Goal: Book appointment/travel/reservation

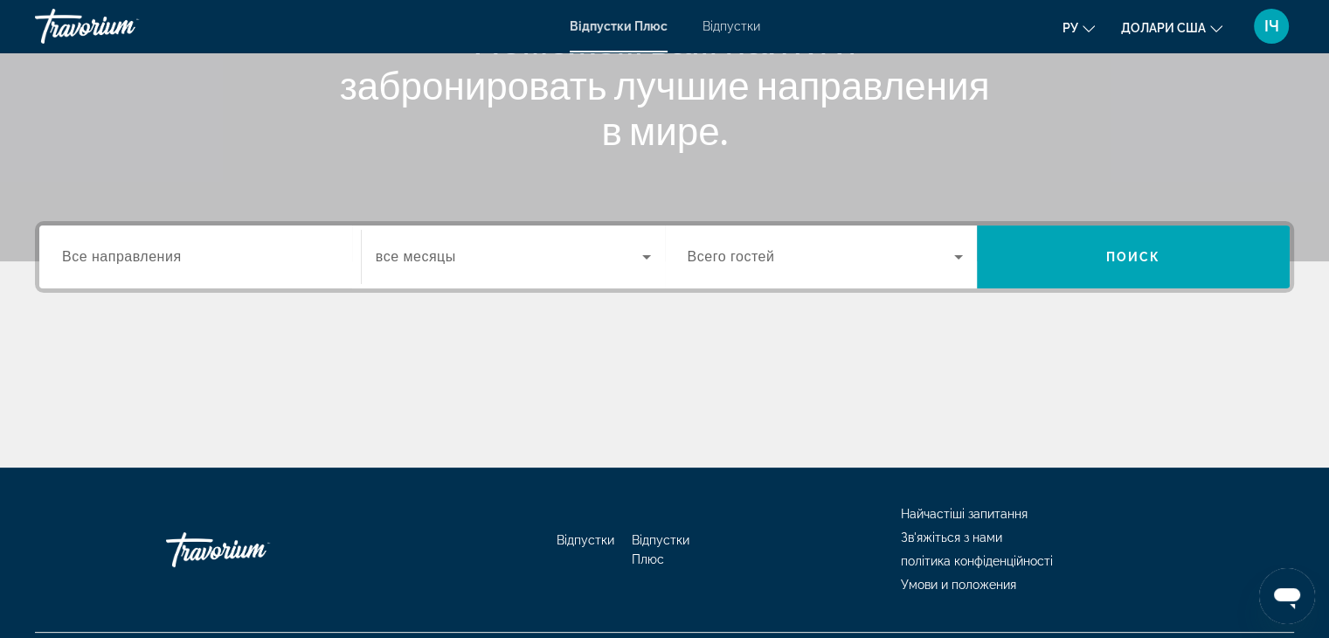
scroll to position [280, 0]
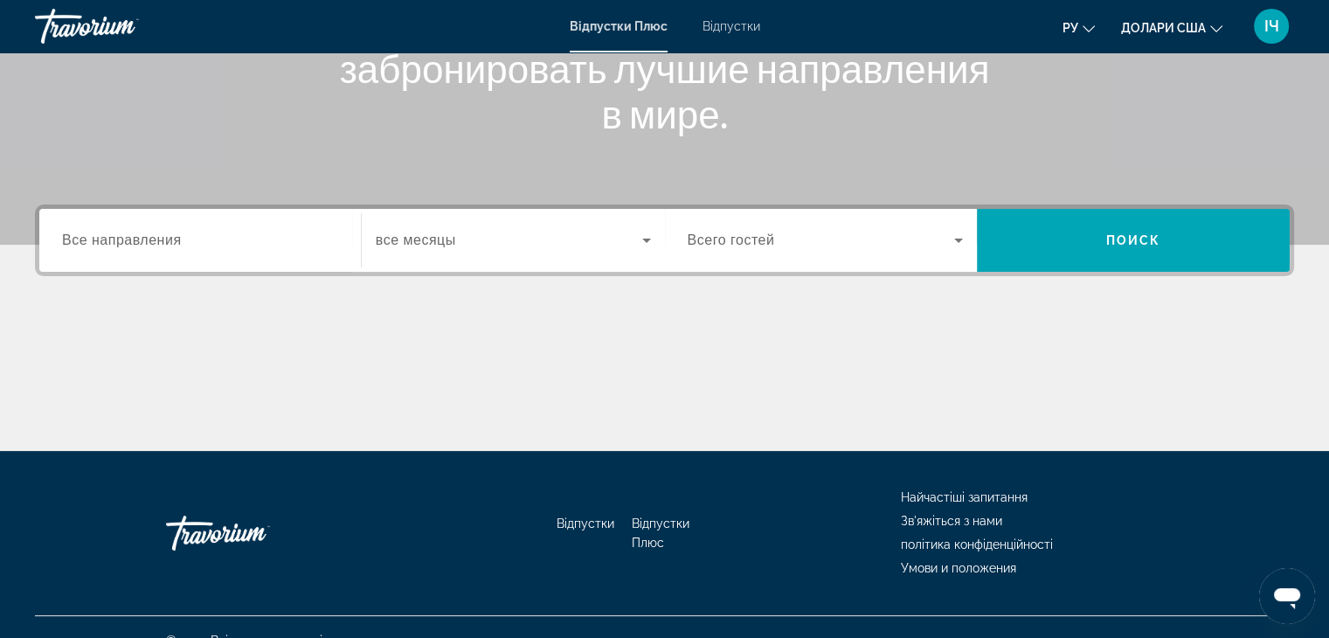
click at [255, 232] on input "Destination Все направления" at bounding box center [200, 241] width 276 height 21
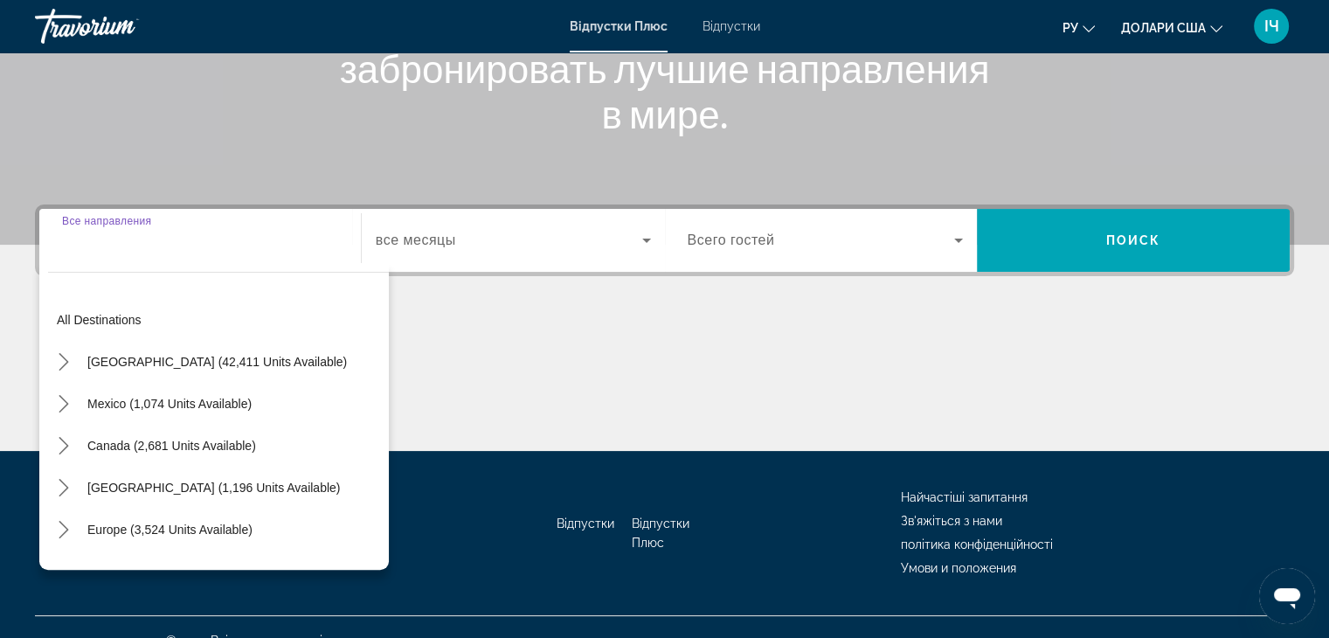
scroll to position [307, 0]
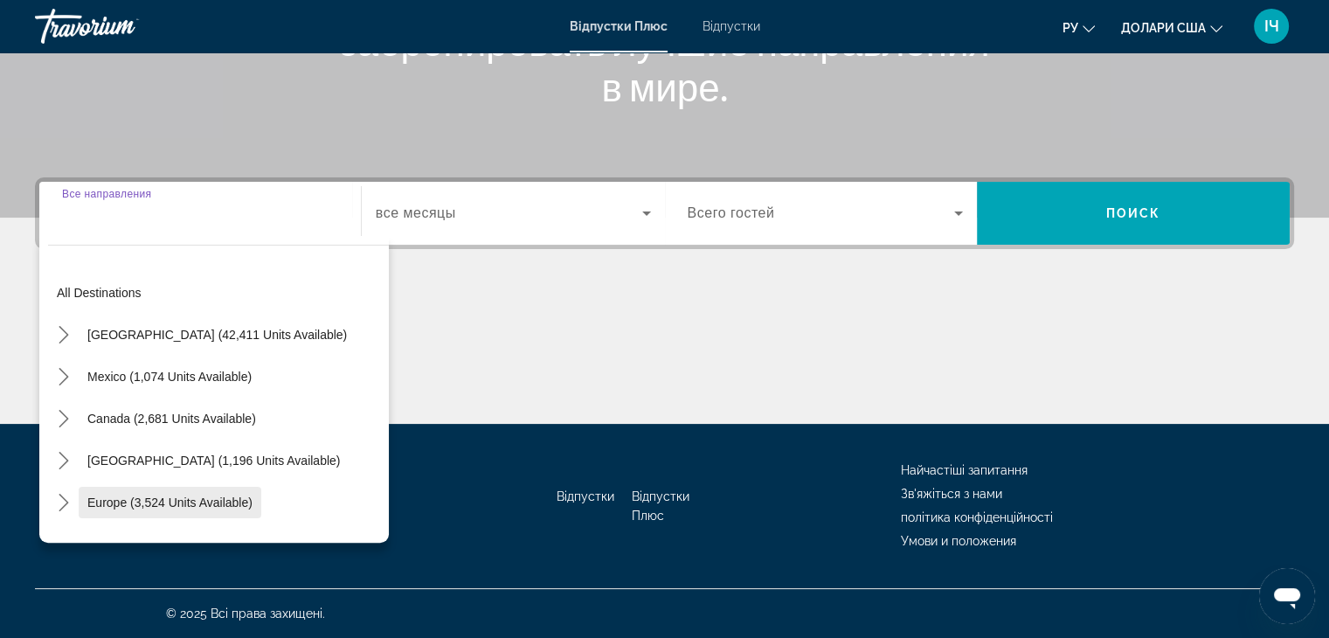
click at [239, 486] on span "Select destination: Europe (3,524 units available)" at bounding box center [170, 503] width 183 height 42
type input "**********"
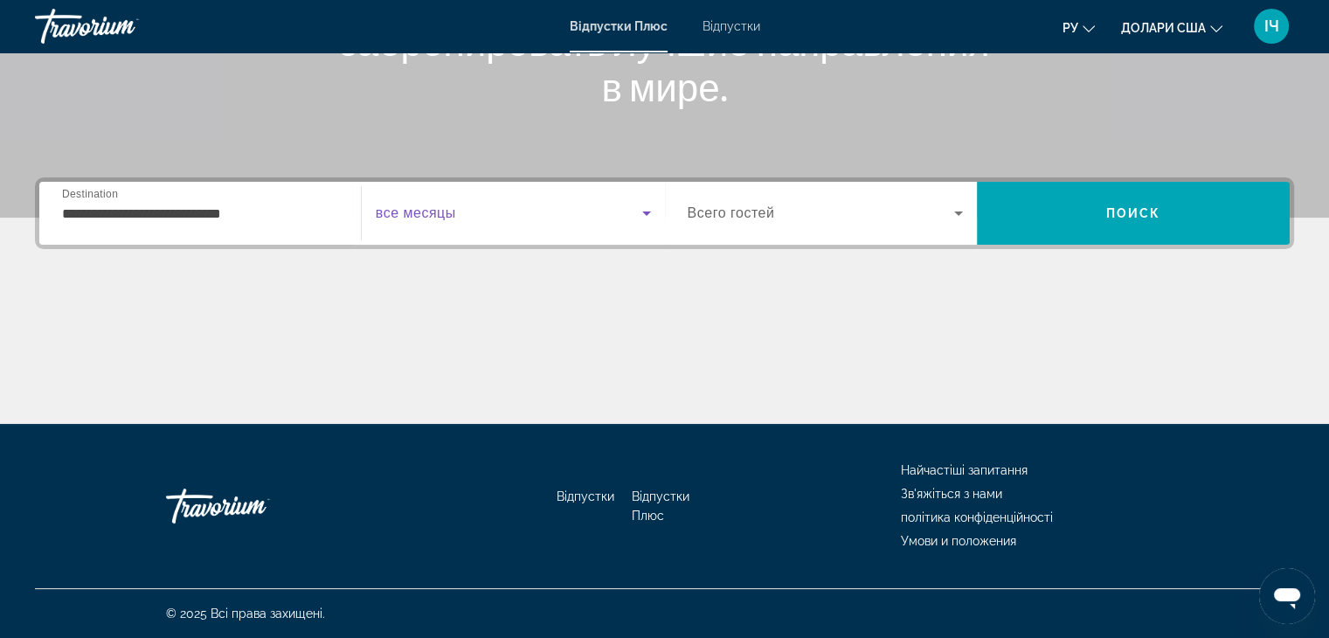
click at [640, 218] on icon "Віджет пошуку" at bounding box center [646, 213] width 21 height 21
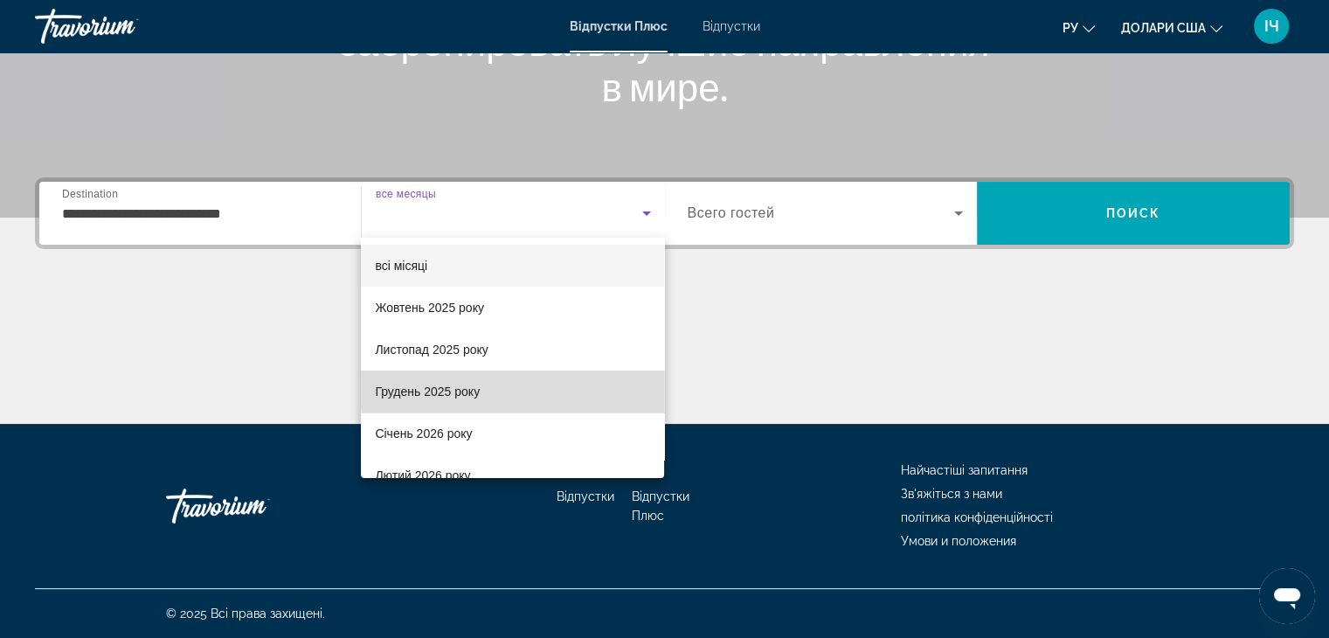
click at [572, 388] on mat-option "Грудень 2025 року" at bounding box center [512, 392] width 303 height 42
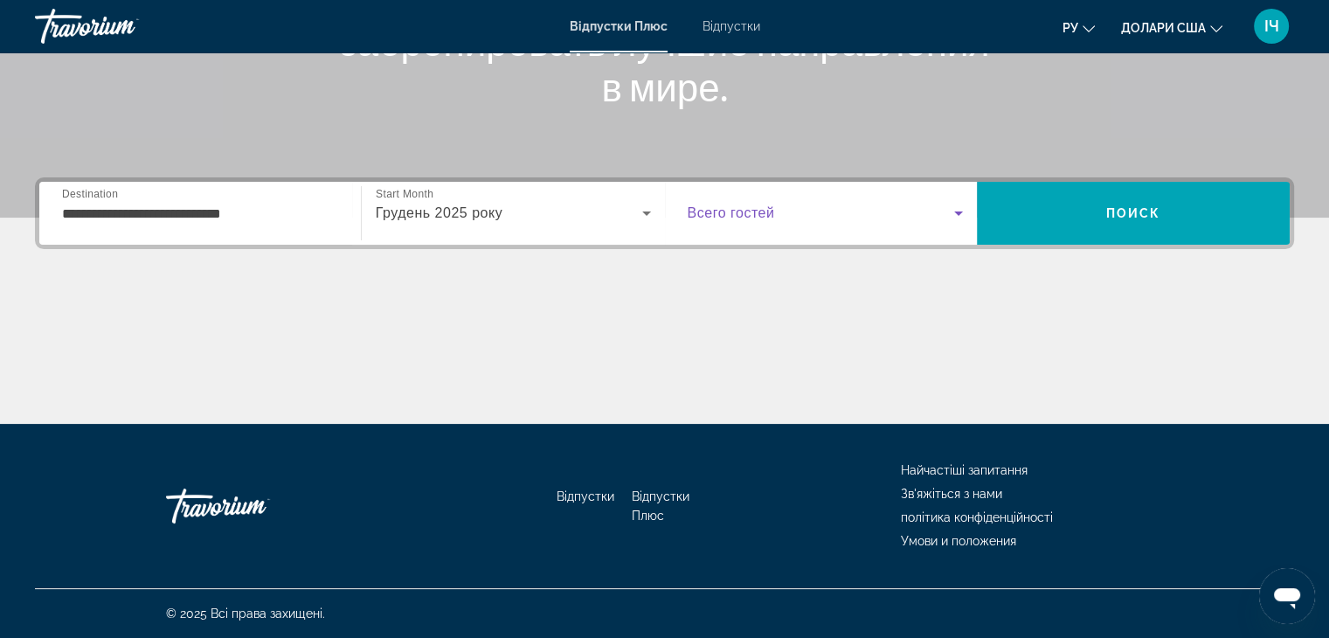
click at [964, 214] on icon "Віджет пошуку" at bounding box center [958, 213] width 21 height 21
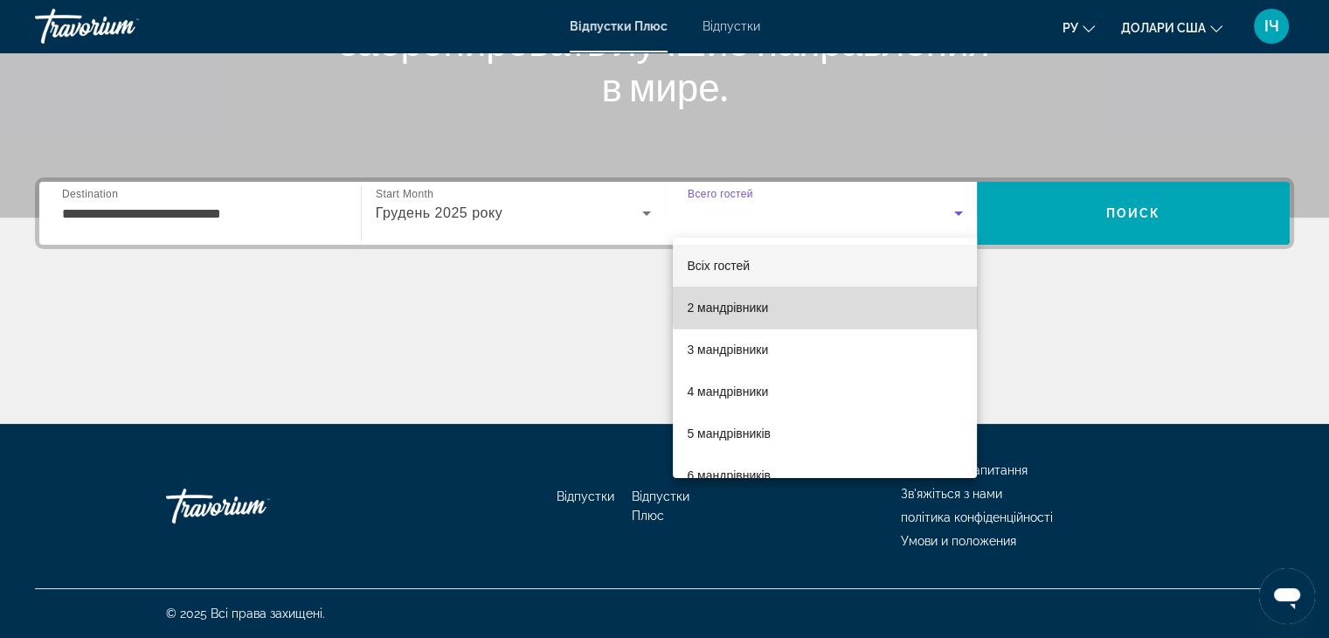
click at [935, 301] on mat-option "2 мандрівники" at bounding box center [825, 308] width 304 height 42
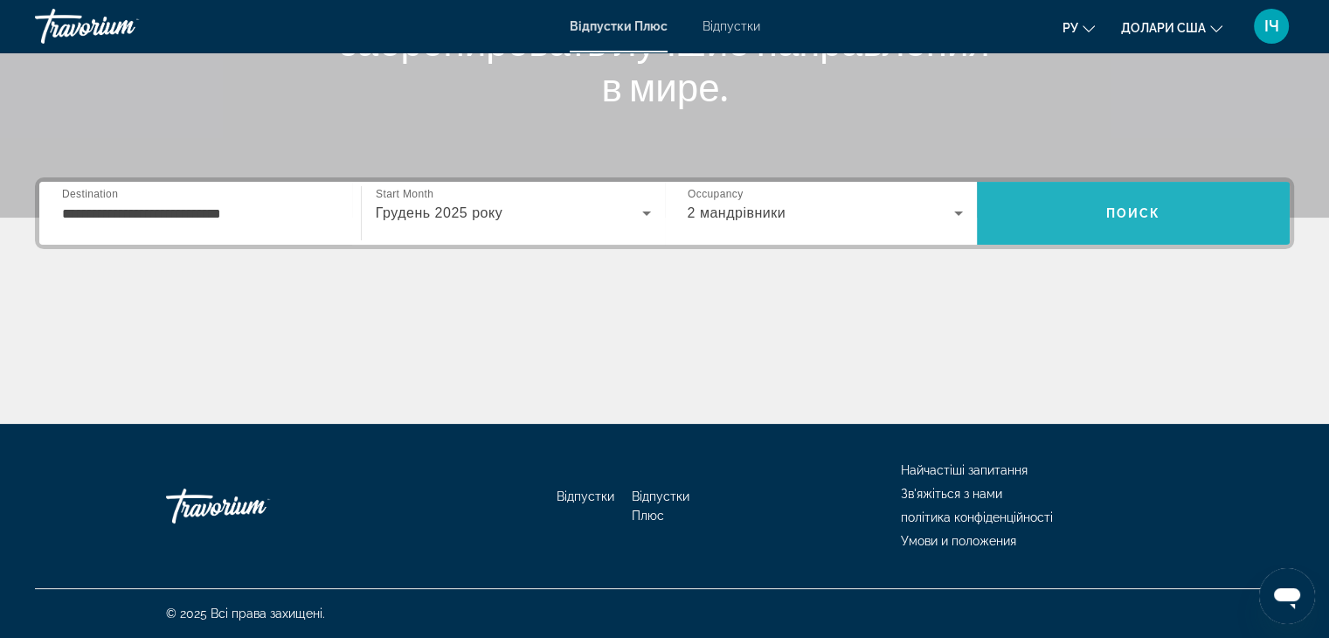
click at [1178, 218] on span "Пошук" at bounding box center [1133, 213] width 313 height 42
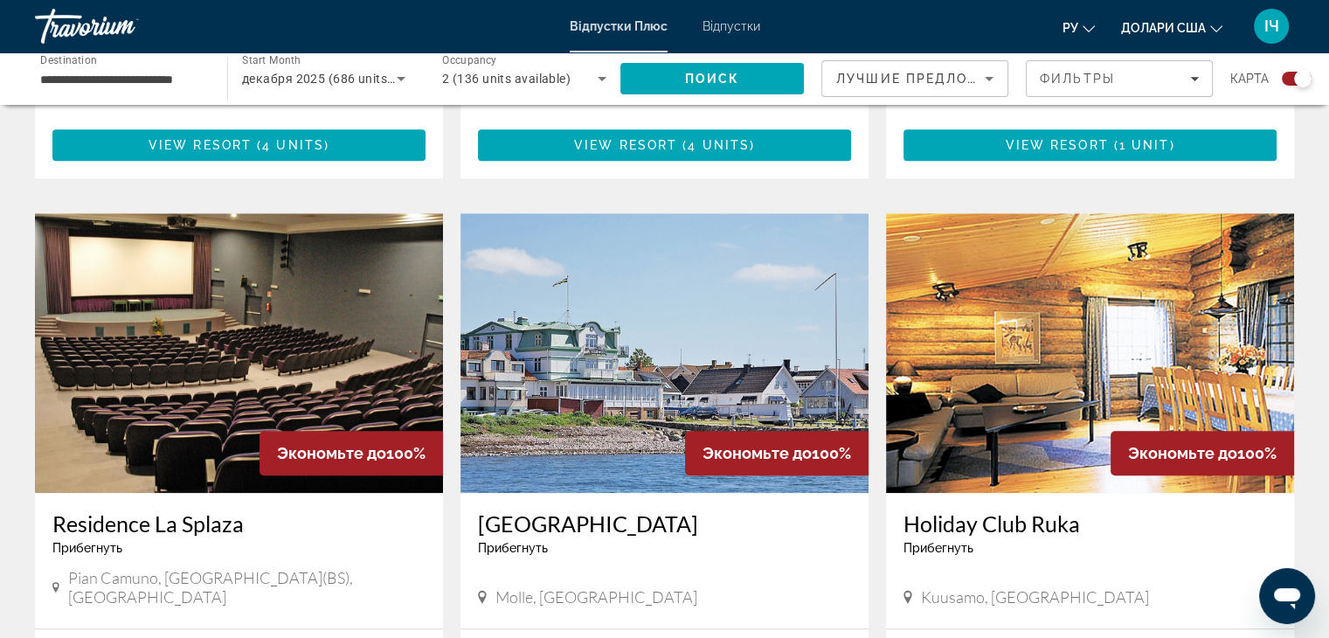
scroll to position [1783, 0]
